Goal: Information Seeking & Learning: Learn about a topic

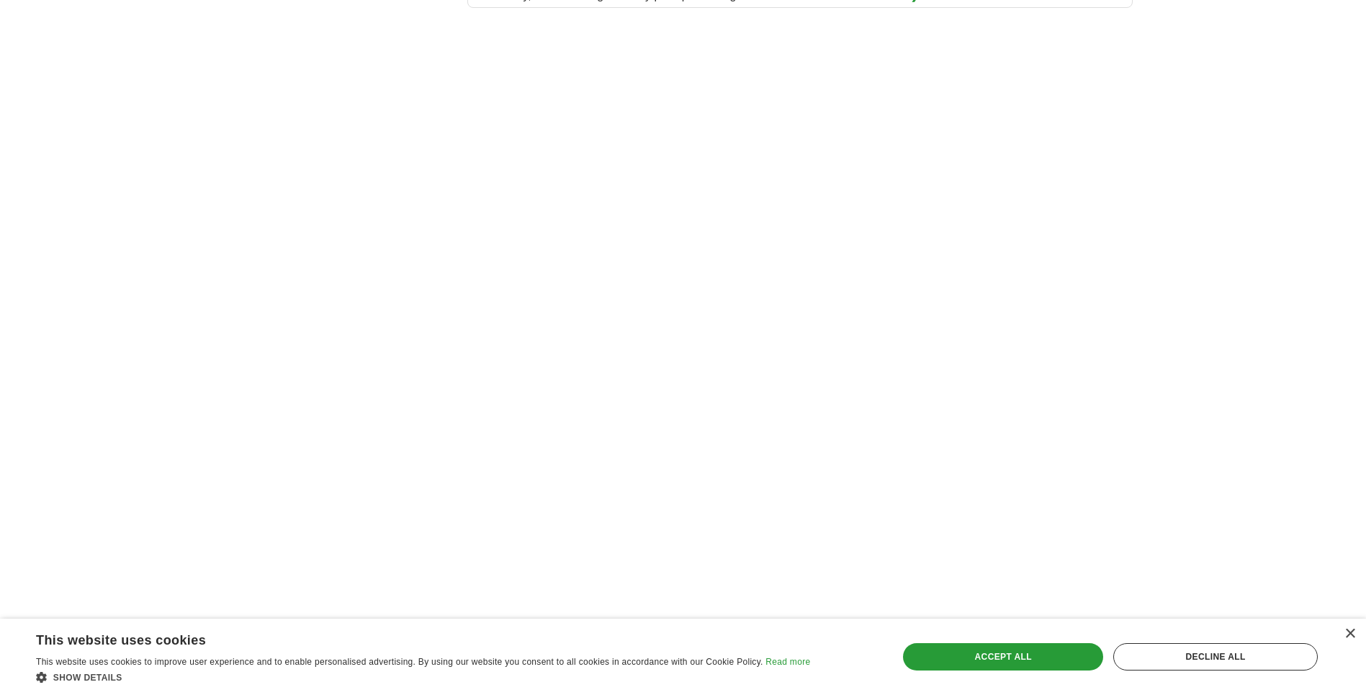
scroll to position [2369, 0]
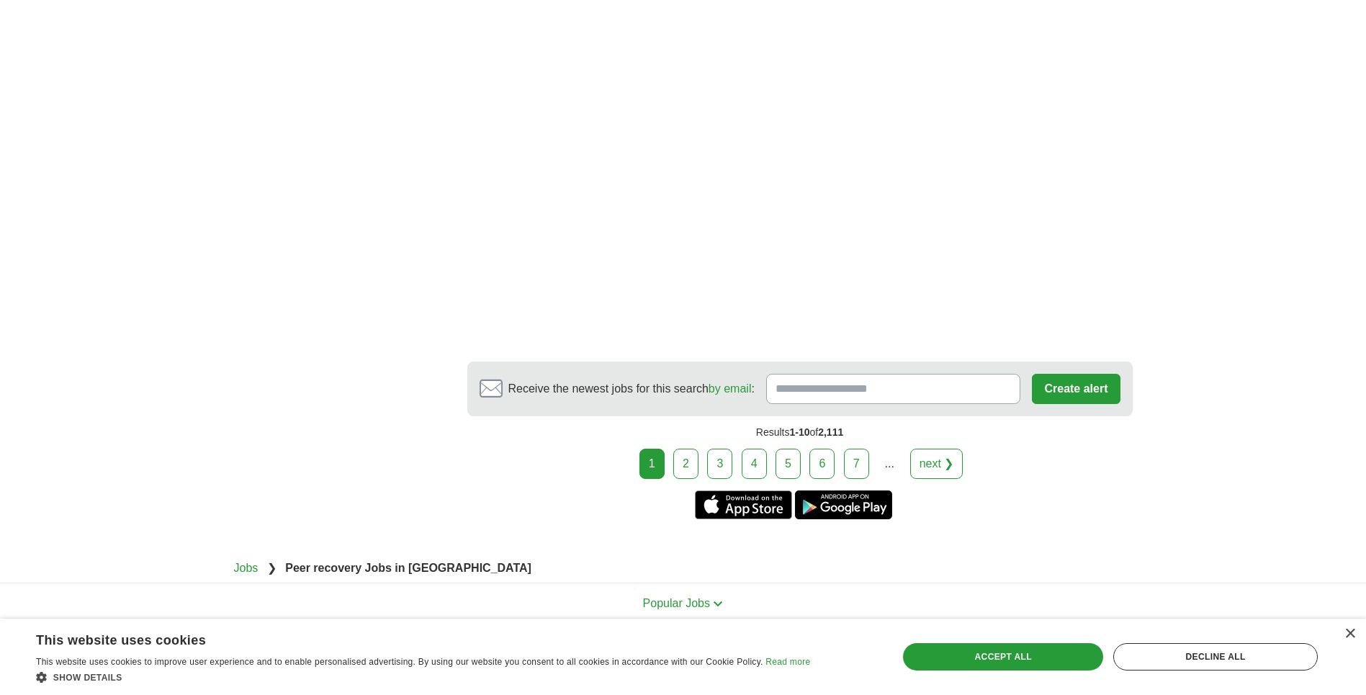
click at [685, 449] on link "2" at bounding box center [685, 464] width 25 height 30
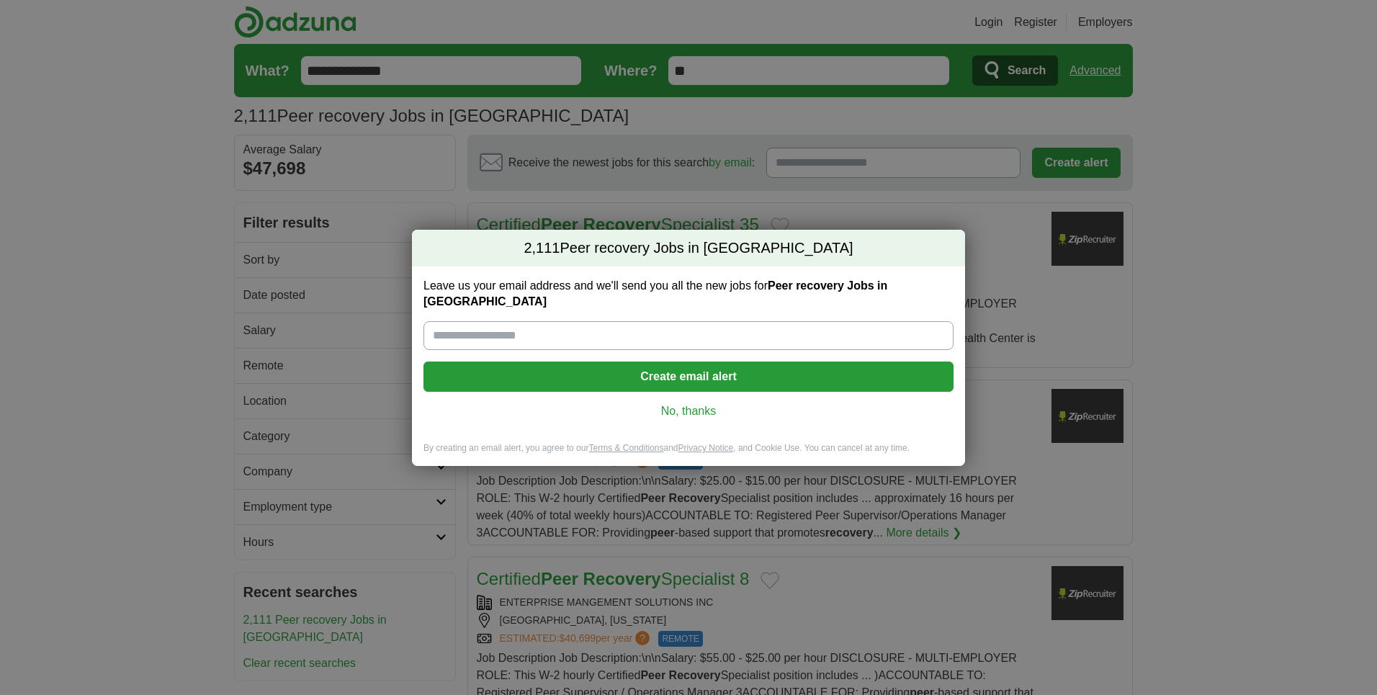
click at [696, 410] on link "No, thanks" at bounding box center [688, 411] width 507 height 16
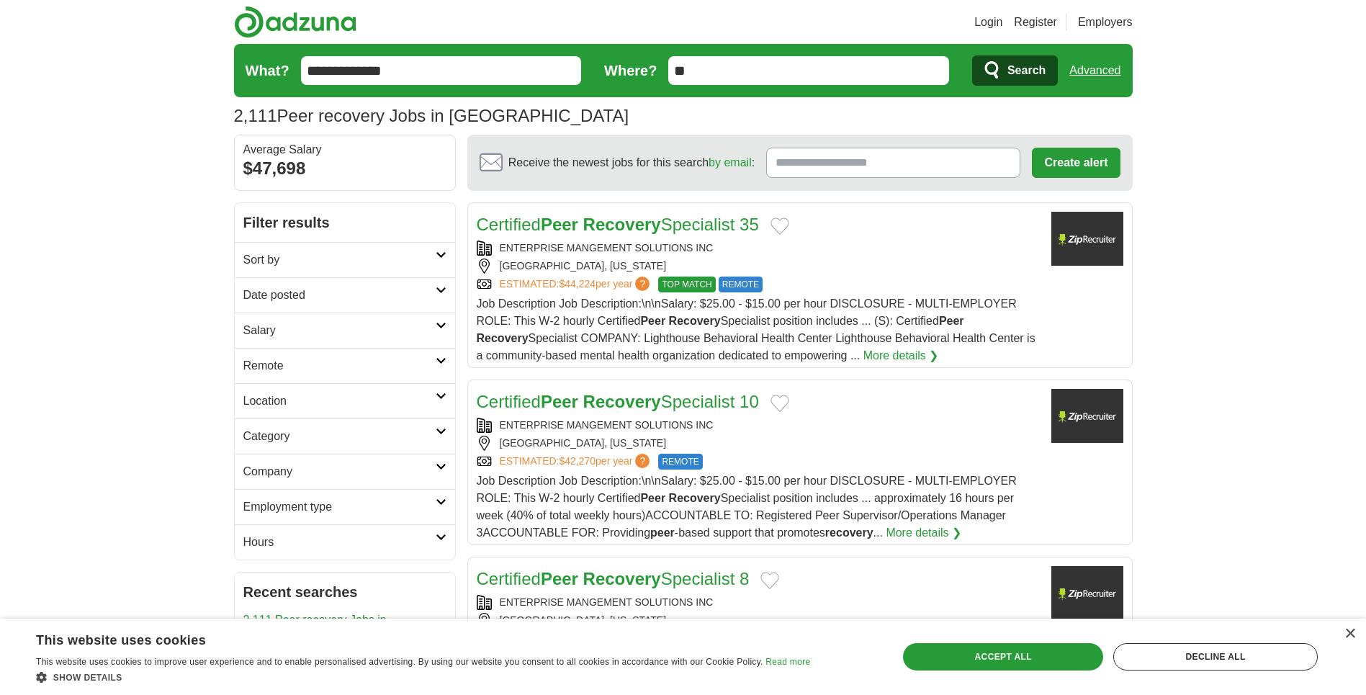
click at [477, 83] on input "**********" at bounding box center [441, 70] width 281 height 29
click at [478, 77] on input "**********" at bounding box center [441, 70] width 281 height 29
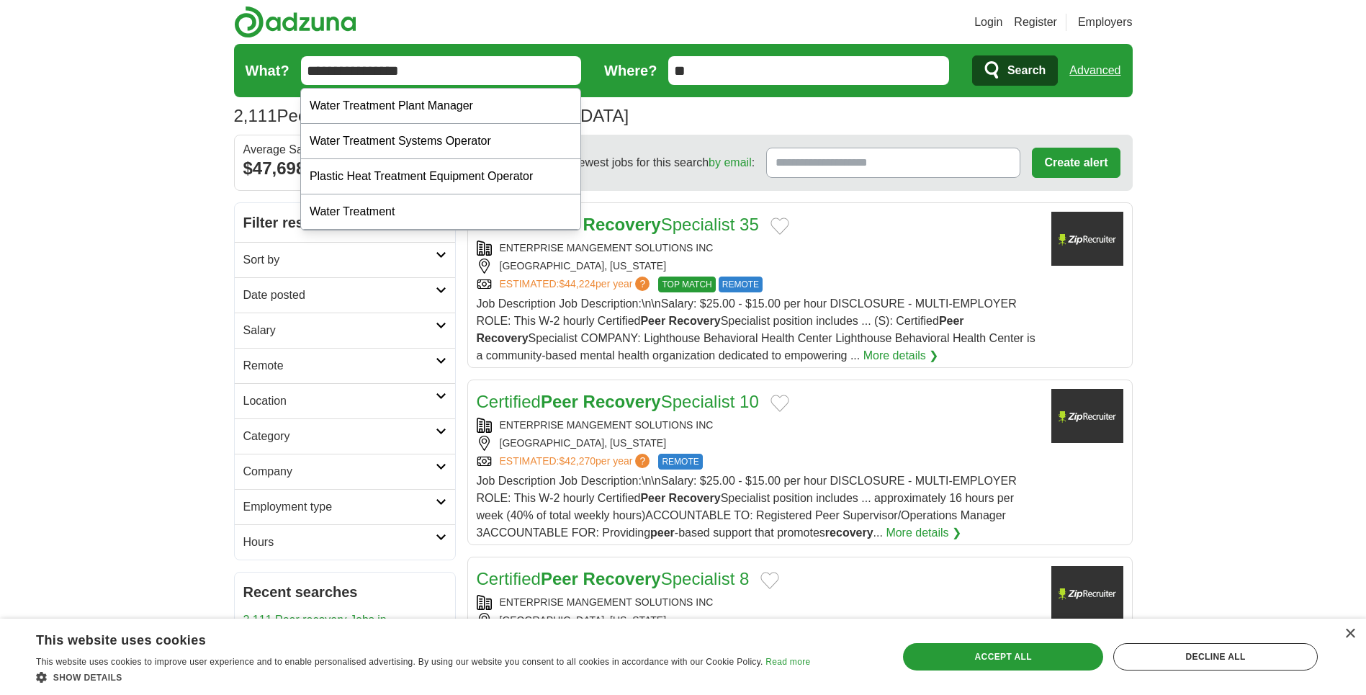
type input "**********"
click at [972, 55] on button "Search" at bounding box center [1015, 70] width 86 height 30
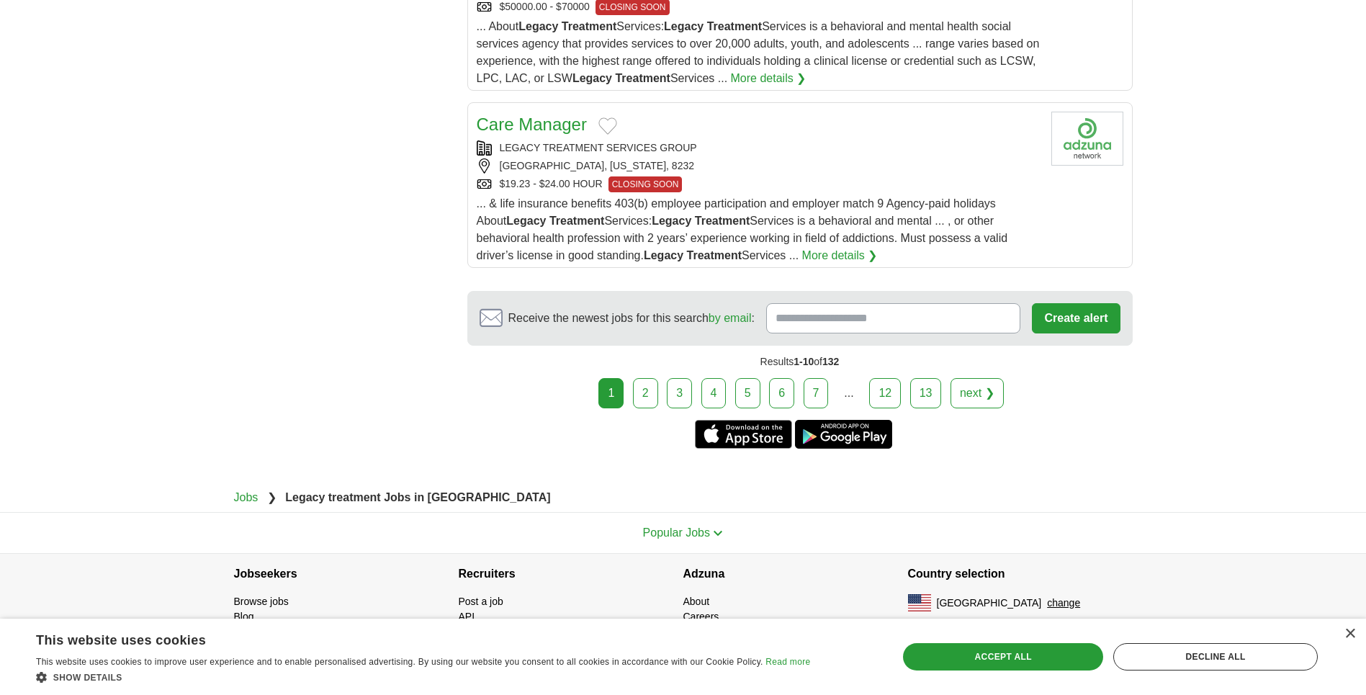
scroll to position [1803, 0]
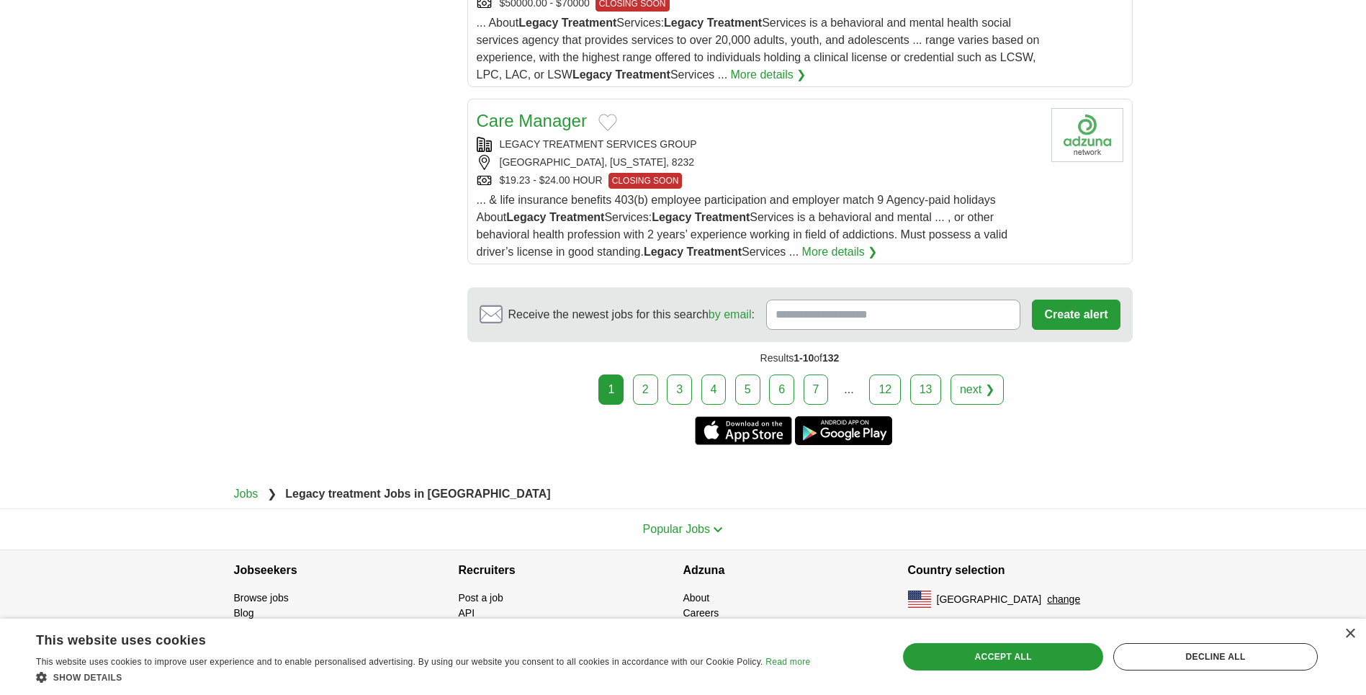
click at [801, 390] on div "1 2 3 4 5 6 7 ... 12" at bounding box center [799, 389] width 665 height 30
click at [791, 390] on link "6" at bounding box center [781, 389] width 25 height 30
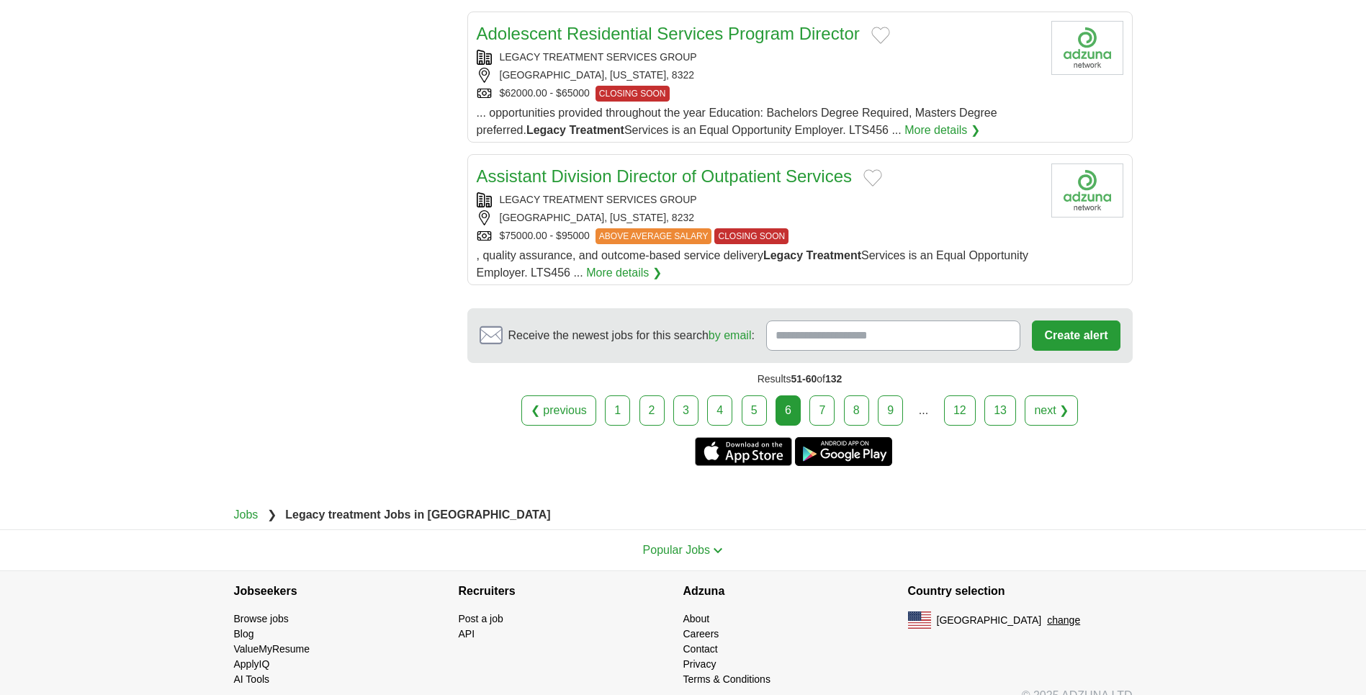
scroll to position [1471, 0]
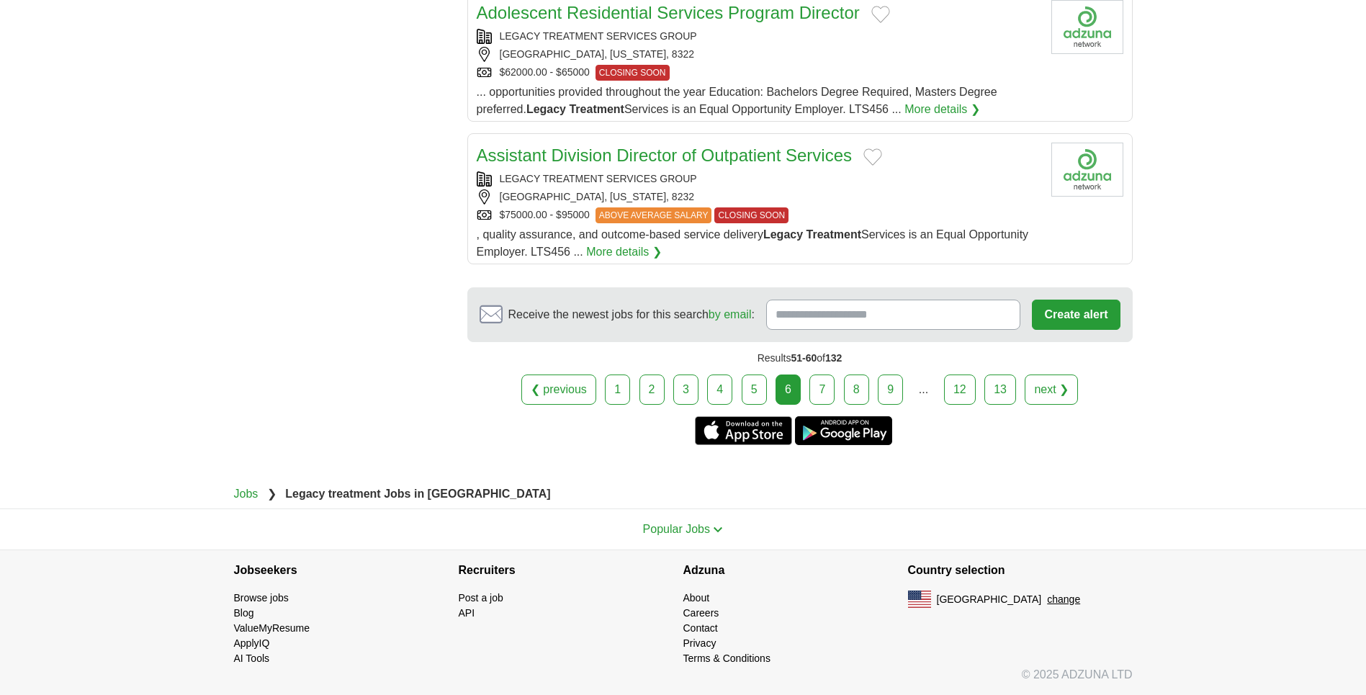
click at [1001, 388] on link "13" at bounding box center [1000, 389] width 32 height 30
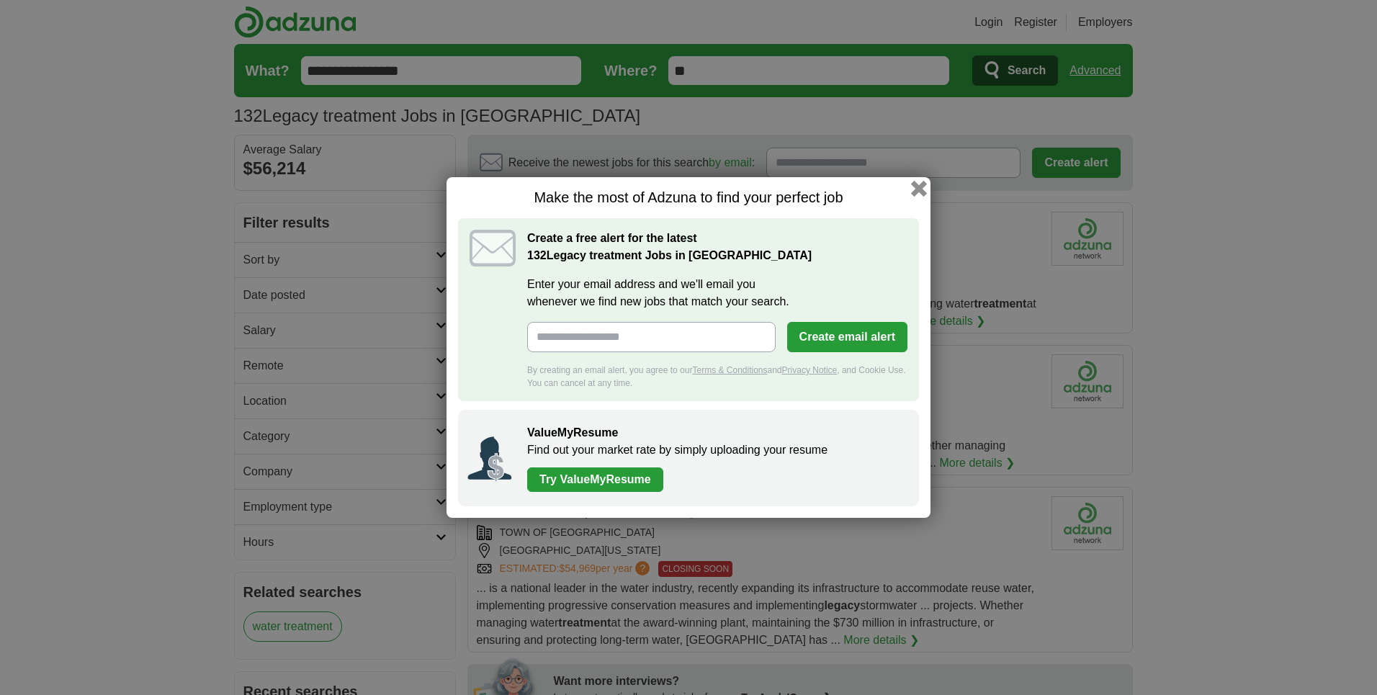
click at [913, 188] on button "button" at bounding box center [919, 189] width 16 height 16
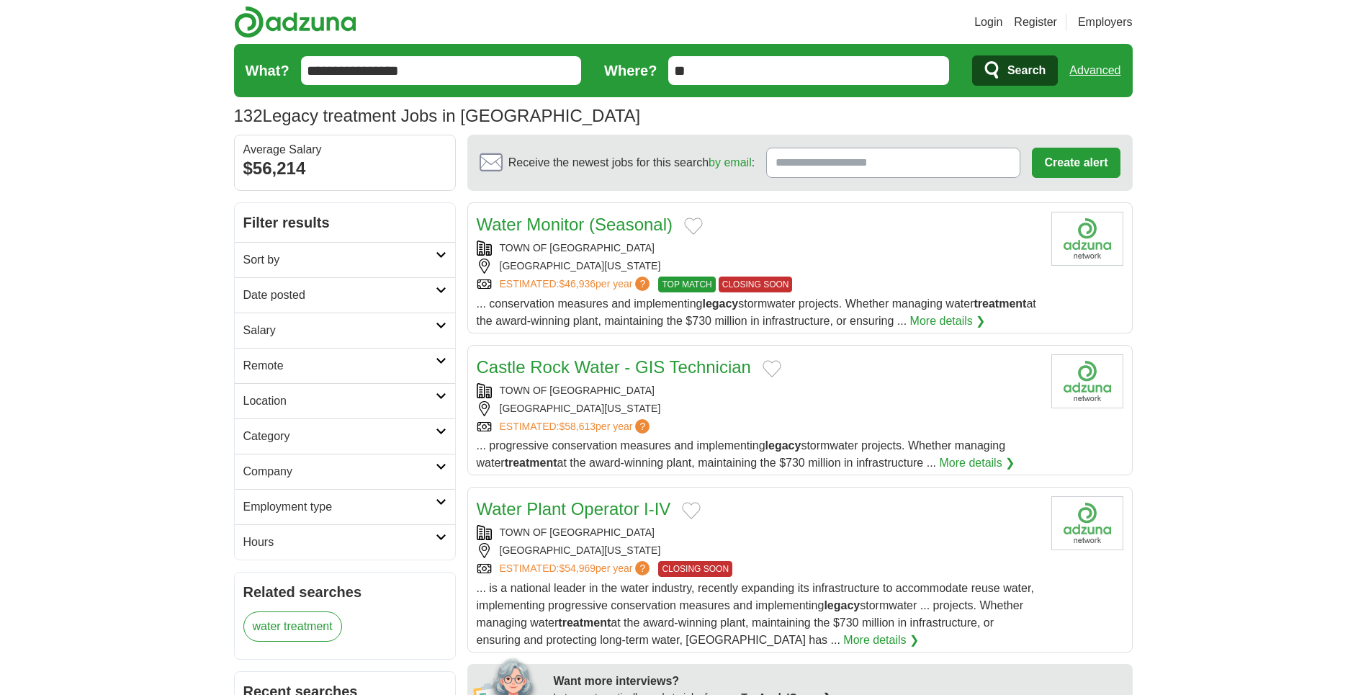
scroll to position [1713, 0]
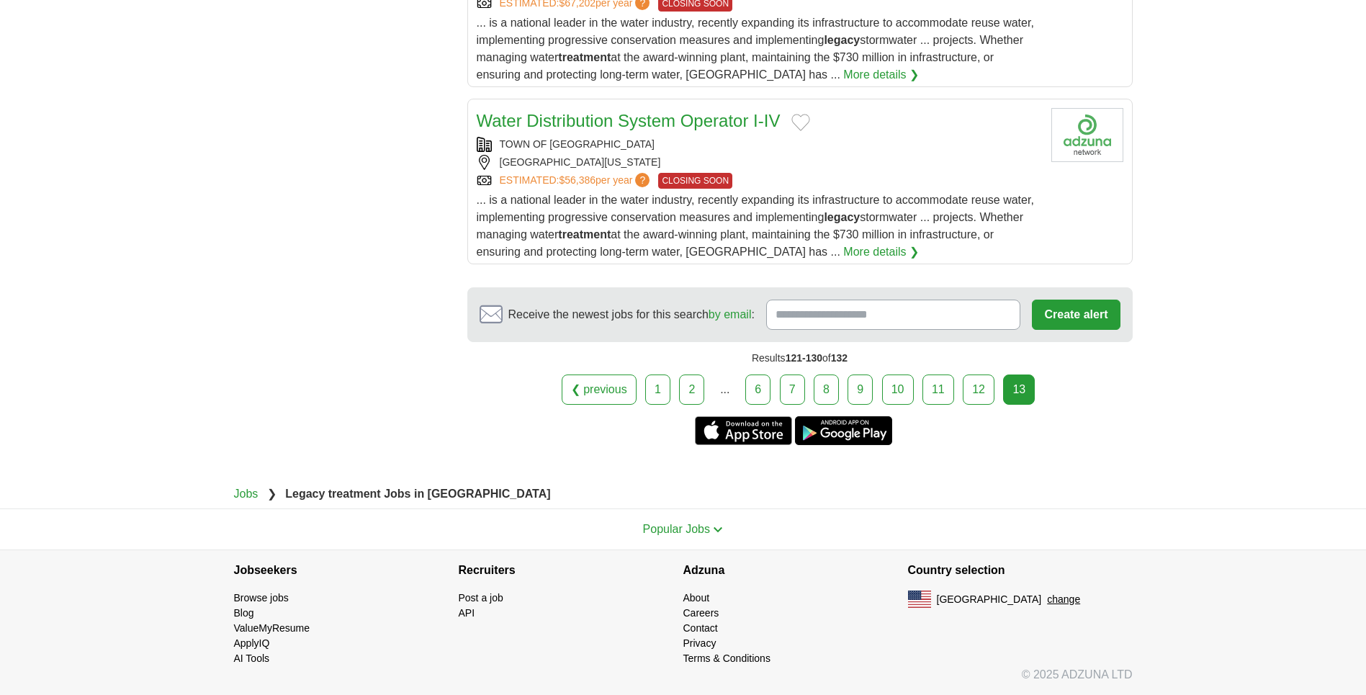
click at [685, 390] on link "2" at bounding box center [691, 389] width 25 height 30
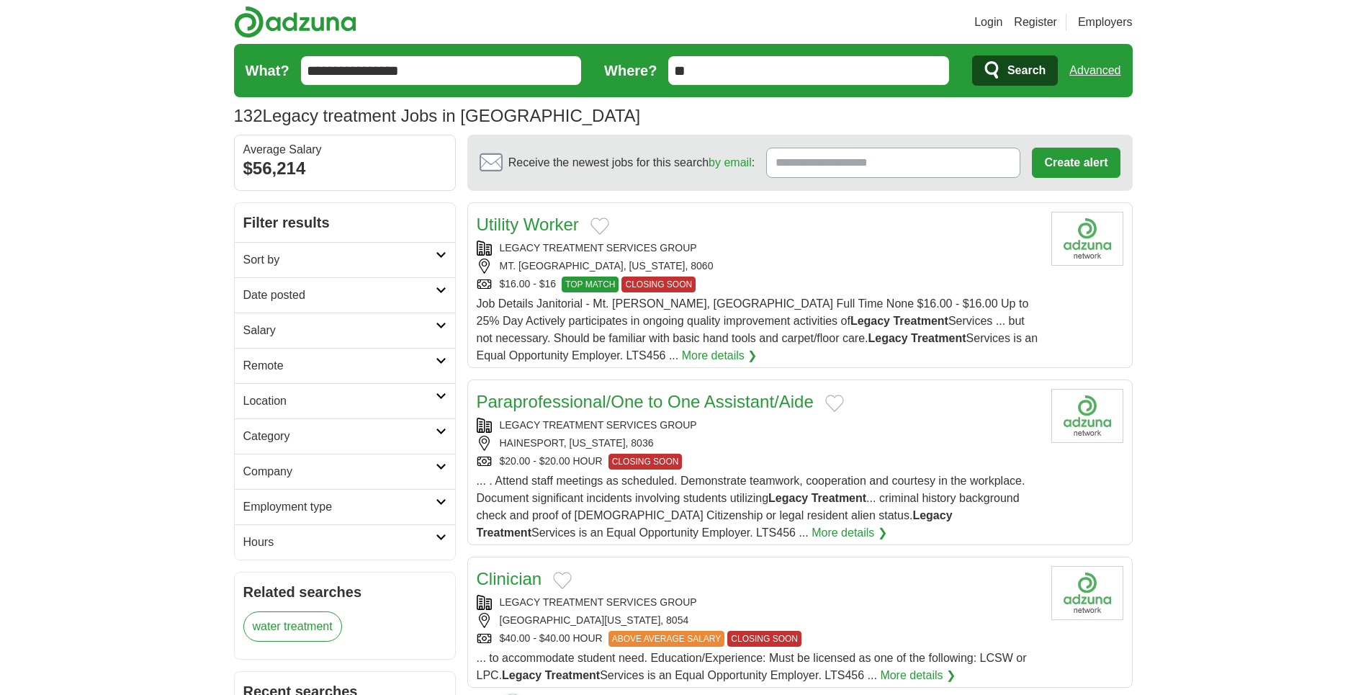
click at [665, 396] on link "Paraprofessional/One to One Assistant/Aide" at bounding box center [645, 401] width 337 height 19
